Goal: Information Seeking & Learning: Find contact information

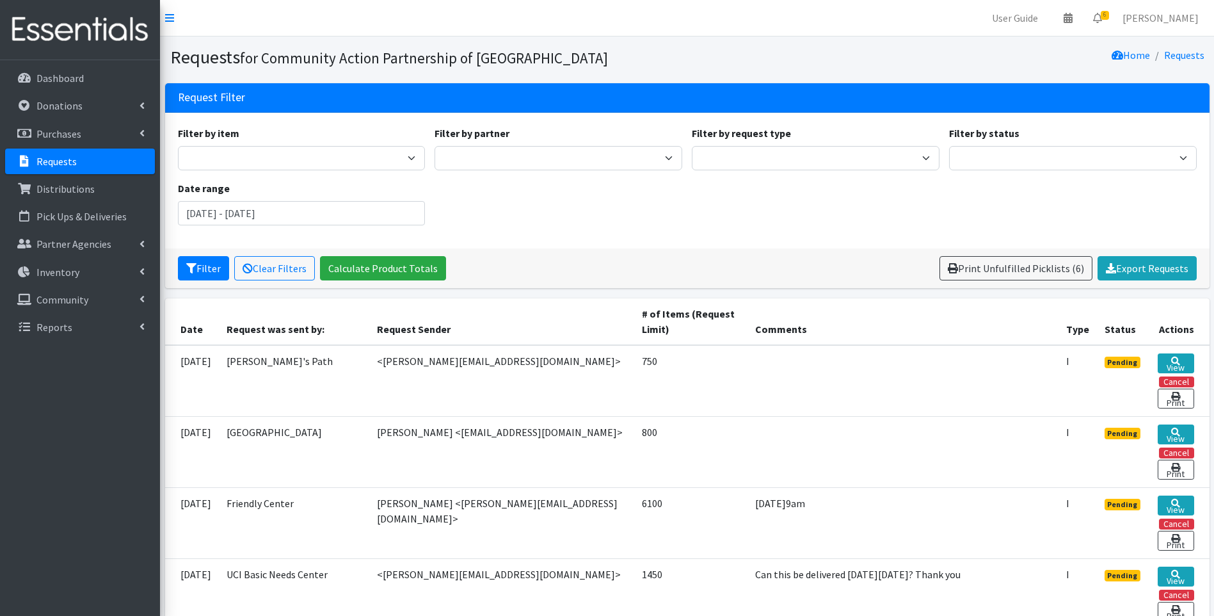
scroll to position [64, 0]
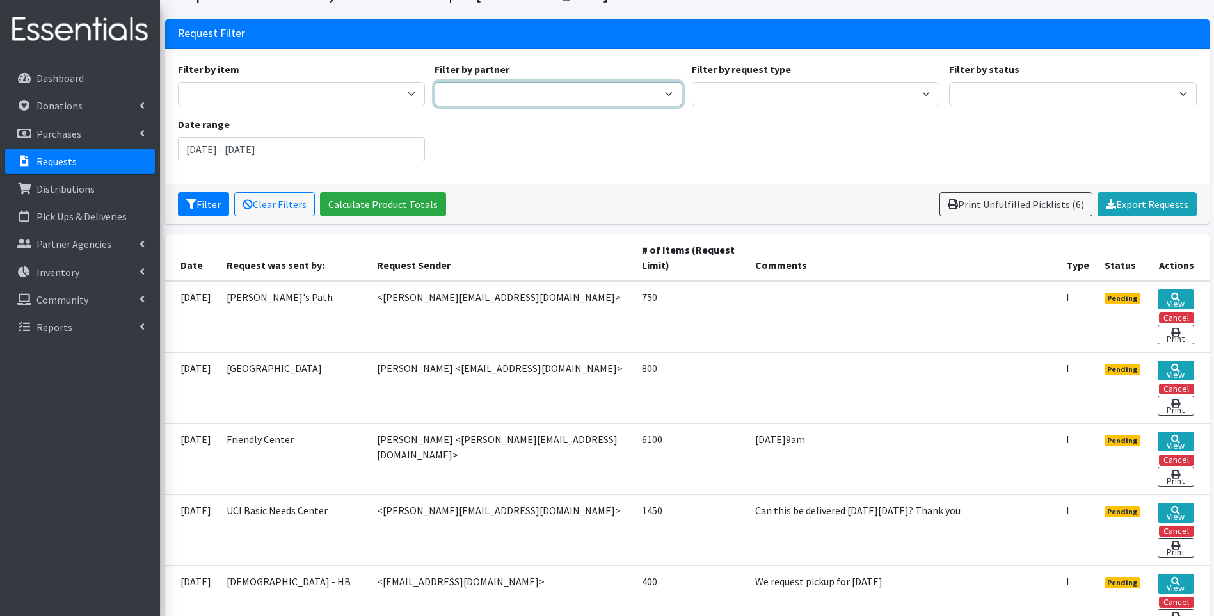
click at [468, 91] on select "Abrazar Access California ACCESS Capistrano Cellars American Family Housing Ana…" at bounding box center [559, 94] width 248 height 24
select select "876"
click at [435, 82] on select "Abrazar Access California ACCESS Capistrano Cellars American Family Housing Ana…" at bounding box center [559, 94] width 248 height 24
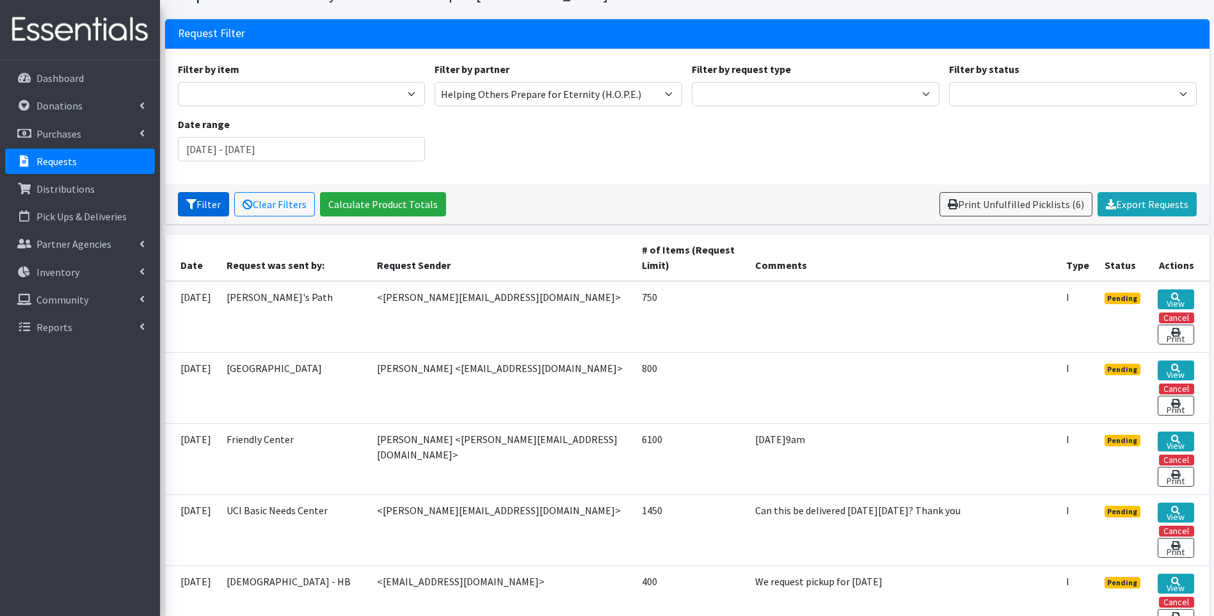
click at [206, 208] on button "Filter" at bounding box center [203, 204] width 51 height 24
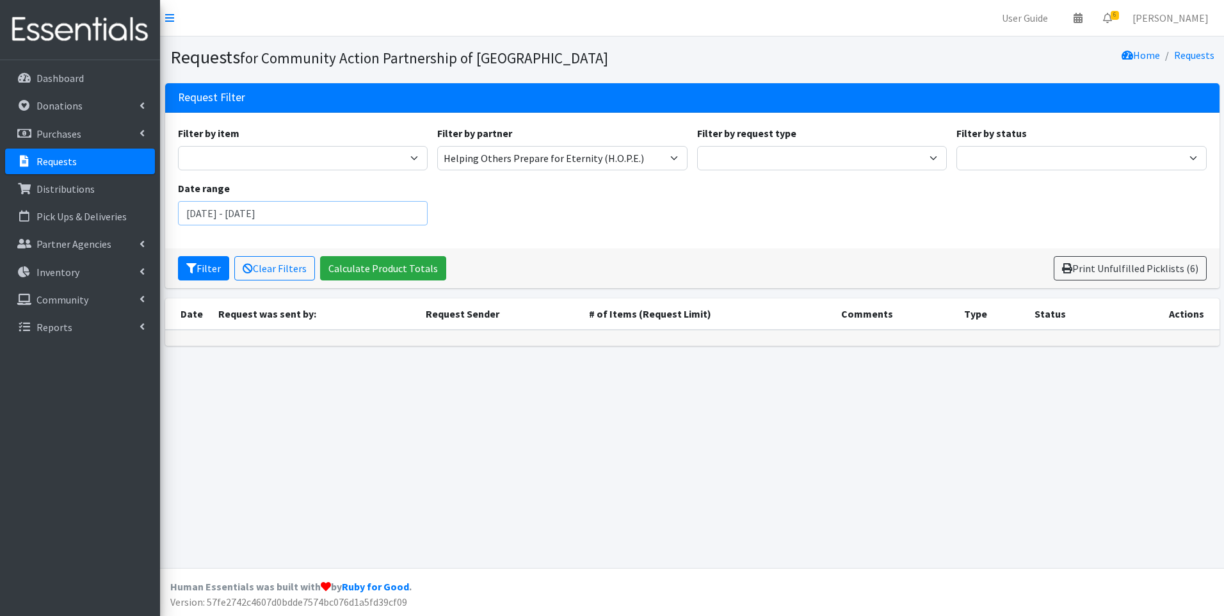
click at [274, 208] on input "June 13, 2025 - September 13, 2025" at bounding box center [303, 213] width 250 height 24
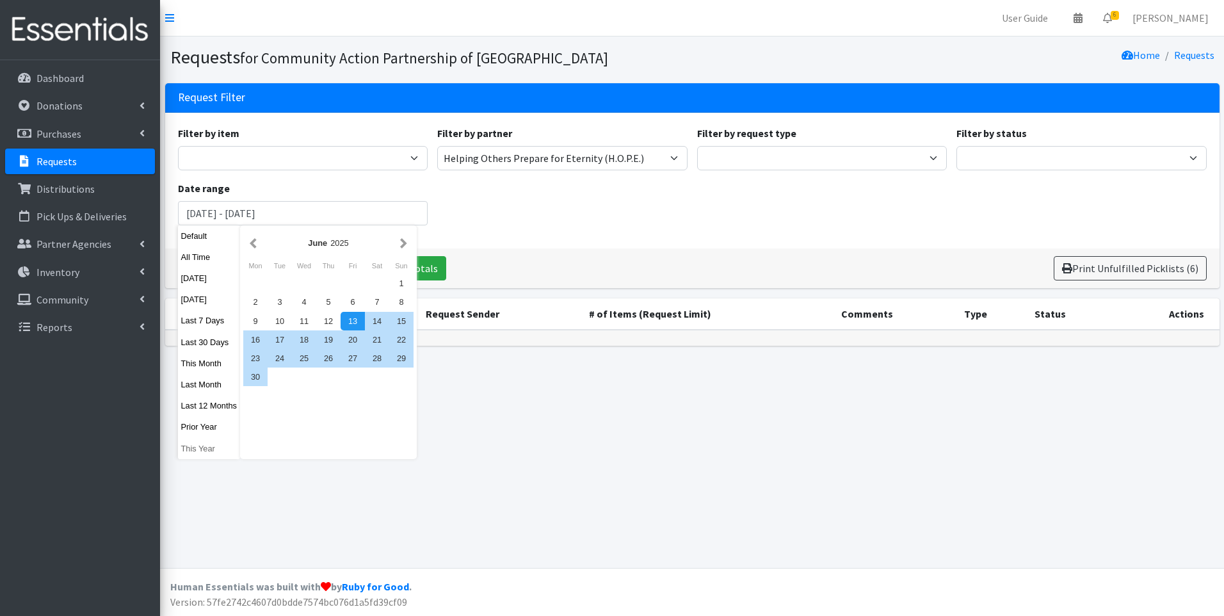
click at [209, 451] on button "This Year" at bounding box center [209, 448] width 63 height 19
type input "[DATE] - [DATE]"
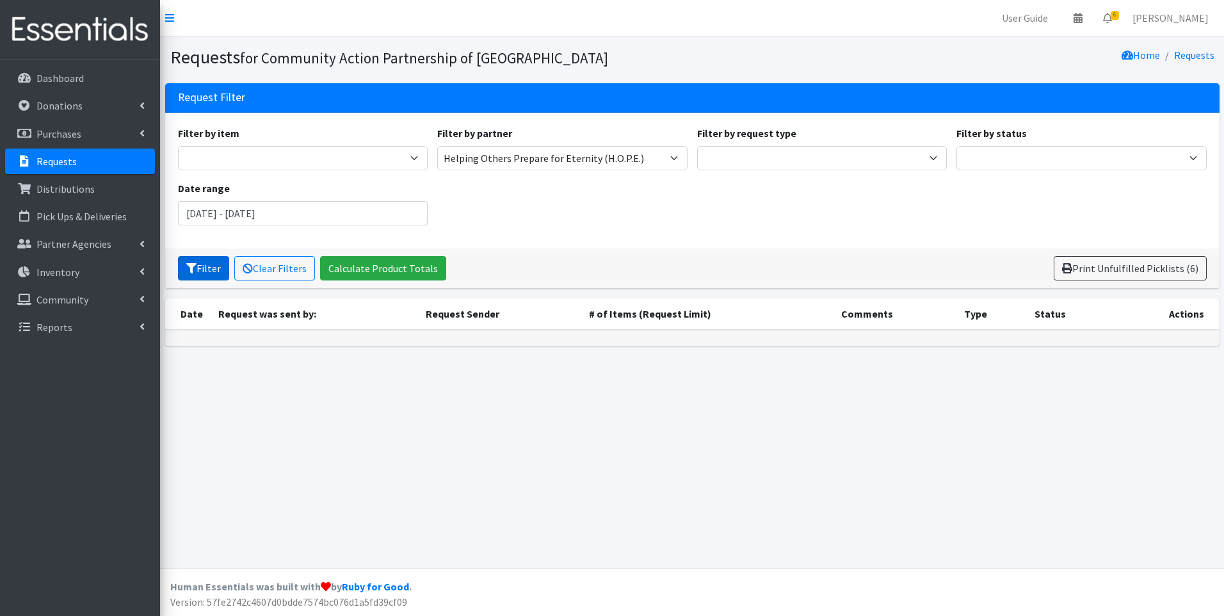
click at [200, 269] on button "Filter" at bounding box center [203, 268] width 51 height 24
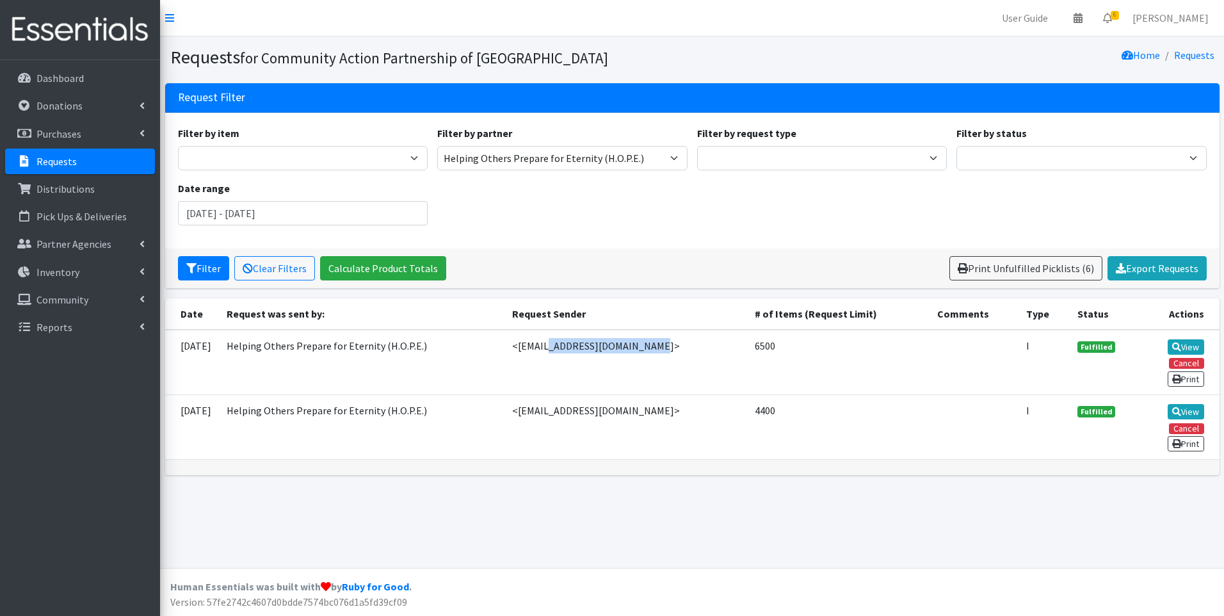
drag, startPoint x: 650, startPoint y: 341, endPoint x: 546, endPoint y: 344, distance: 104.4
click at [546, 344] on td "<[EMAIL_ADDRESS][DOMAIN_NAME]>" at bounding box center [625, 362] width 243 height 65
copy td "[EMAIL_ADDRESS][DOMAIN_NAME]"
drag, startPoint x: 685, startPoint y: 411, endPoint x: 1210, endPoint y: 297, distance: 537.7
click at [694, 410] on td "<[EMAIL_ADDRESS][DOMAIN_NAME]>" at bounding box center [625, 426] width 243 height 65
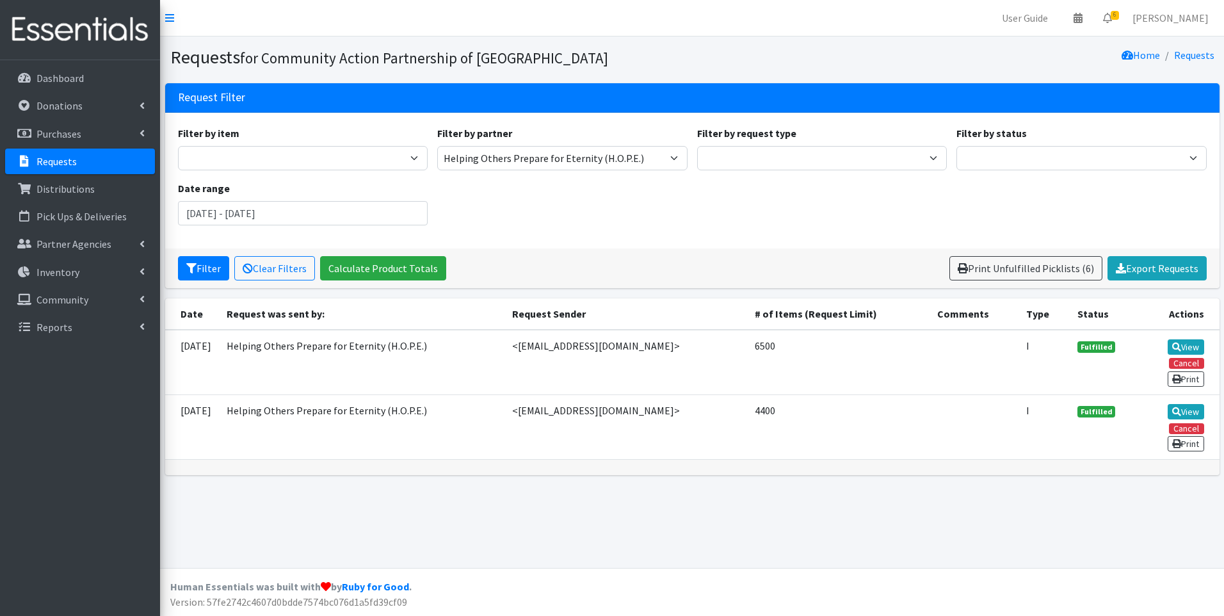
click at [1158, 122] on div "Filter by item 1st Trimester Prenatal Vitamins 2nd Trimester Prenatal Vitamins …" at bounding box center [692, 181] width 1054 height 136
